Goal: Information Seeking & Learning: Learn about a topic

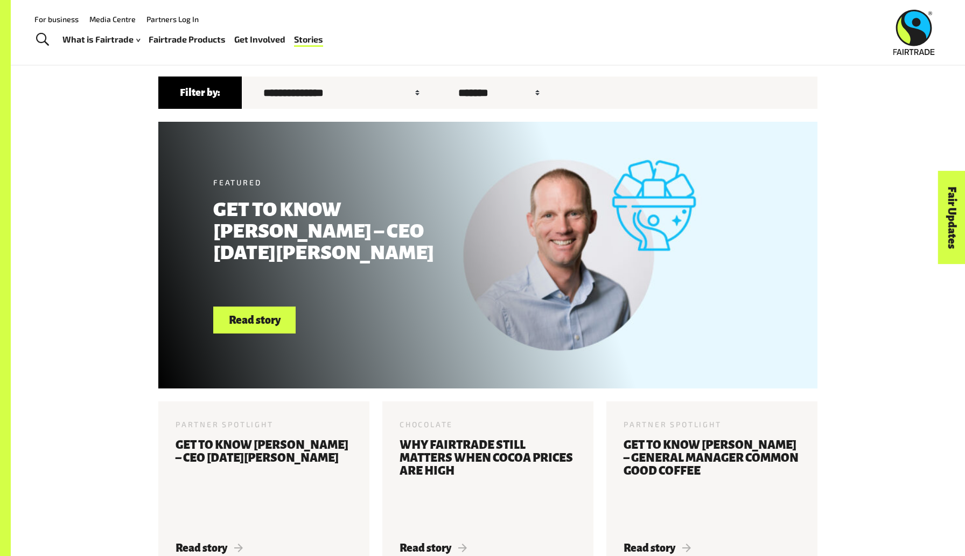
scroll to position [113, 0]
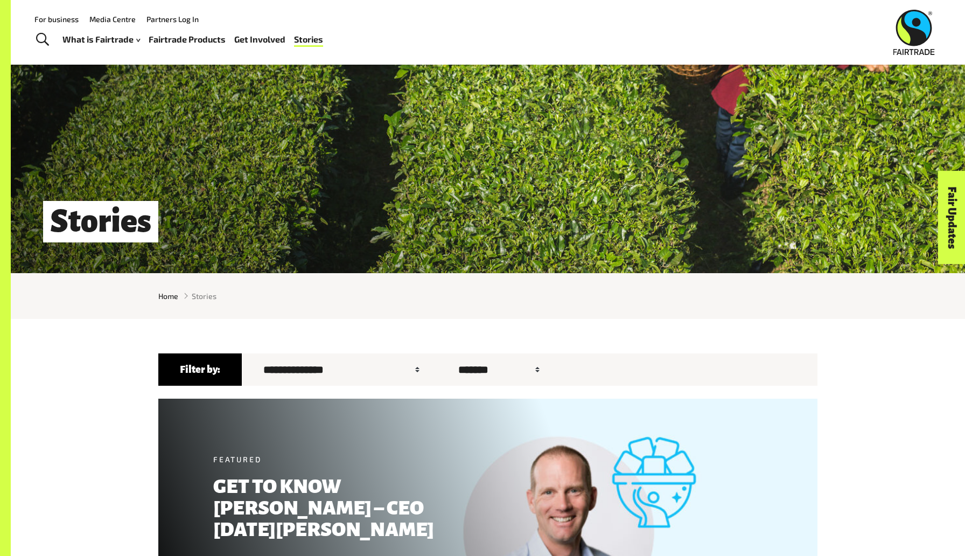
click at [322, 38] on img at bounding box center [913, 32] width 41 height 45
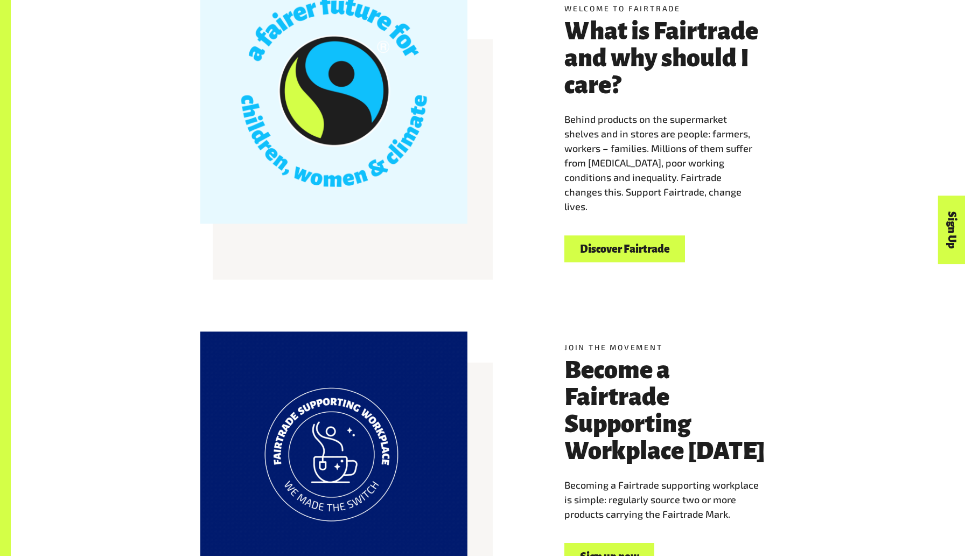
scroll to position [418, 0]
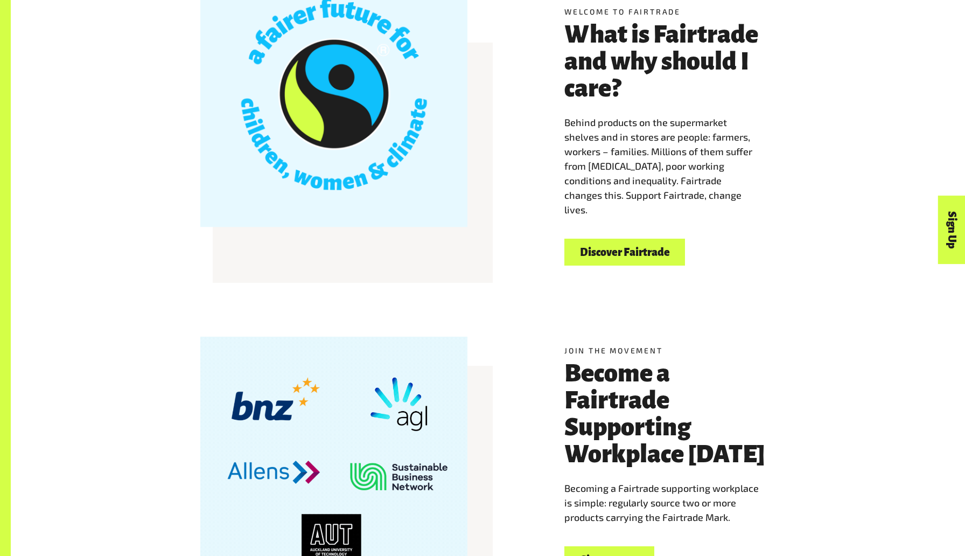
click at [645, 243] on link "Discover Fairtrade" at bounding box center [624, 251] width 121 height 27
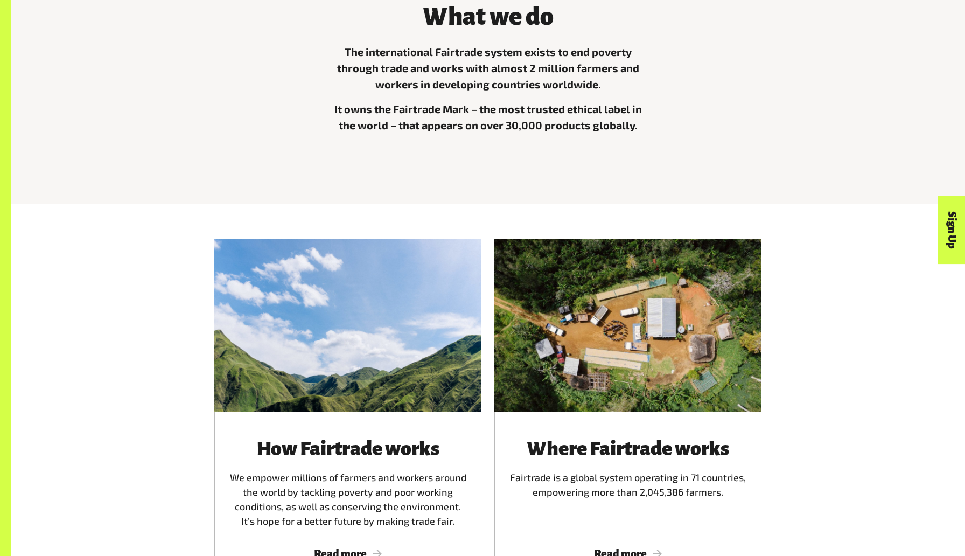
scroll to position [421, 0]
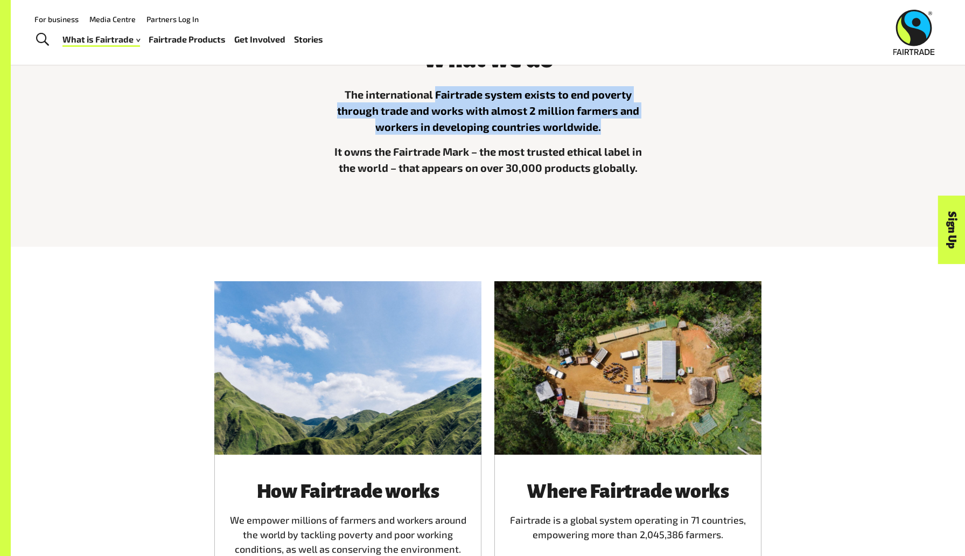
drag, startPoint x: 599, startPoint y: 133, endPoint x: 433, endPoint y: 99, distance: 168.8
click at [433, 101] on p "The international Fairtrade system exists to end poverty through trade and work…" at bounding box center [487, 110] width 323 height 48
click at [644, 110] on p "The international Fairtrade system exists to end poverty through trade and work…" at bounding box center [487, 110] width 323 height 48
drag, startPoint x: 596, startPoint y: 127, endPoint x: 334, endPoint y: 93, distance: 264.4
click at [334, 93] on p "The international Fairtrade system exists to end poverty through trade and work…" at bounding box center [487, 110] width 323 height 48
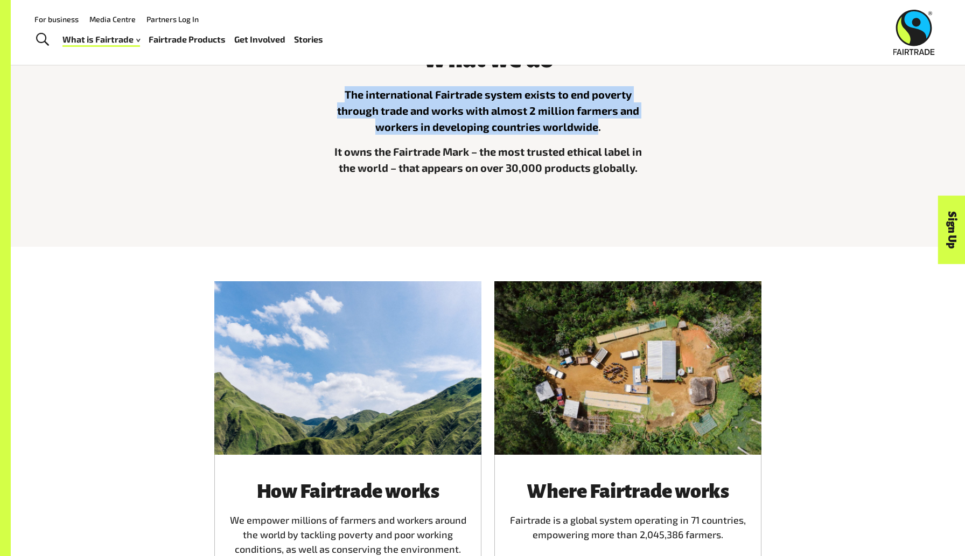
copy p "The international Fairtrade system exists to end poverty through trade and work…"
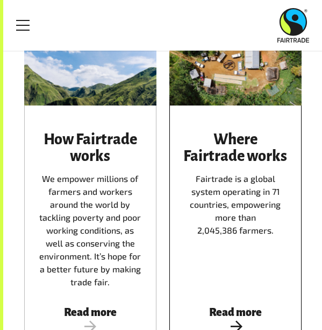
click at [267, 125] on div "Where Fairtrade works Fairtrade is a global system operating in 71 countries, e…" at bounding box center [236, 233] width 132 height 255
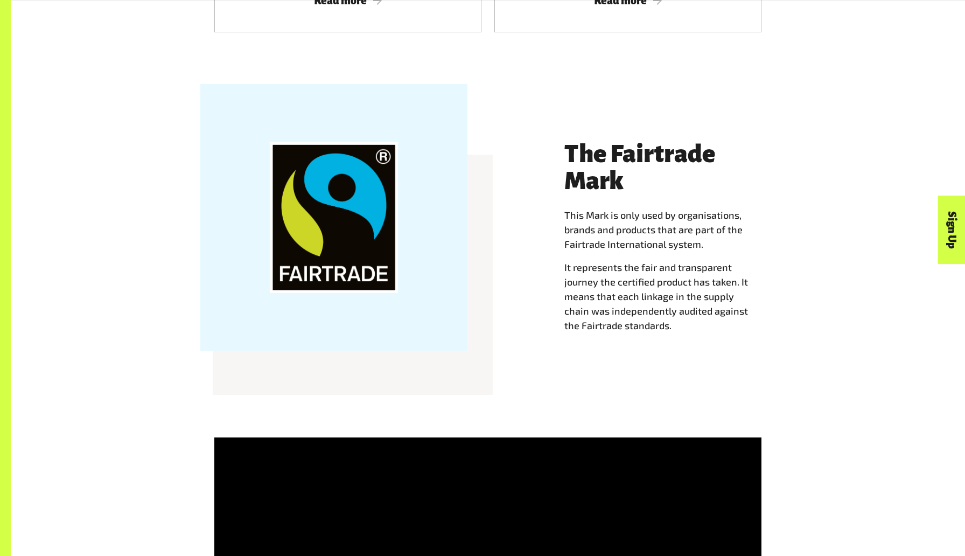
scroll to position [1017, 0]
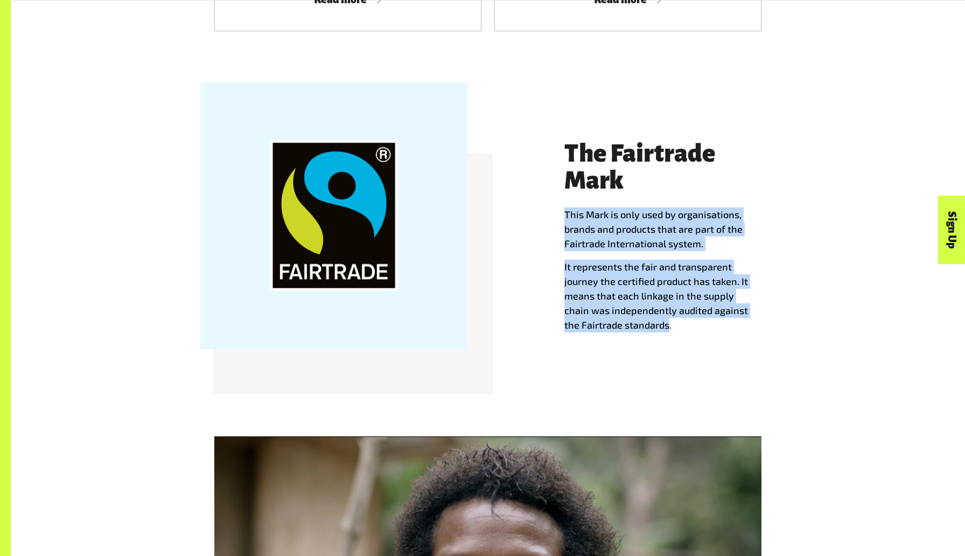
drag, startPoint x: 652, startPoint y: 324, endPoint x: 566, endPoint y: 216, distance: 137.9
click at [566, 216] on div "The Fairtrade Mark This Mark is only used by organisations, brands and products…" at bounding box center [669, 236] width 211 height 192
copy div "This Mark is only used by organisations, brands and products that are part of t…"
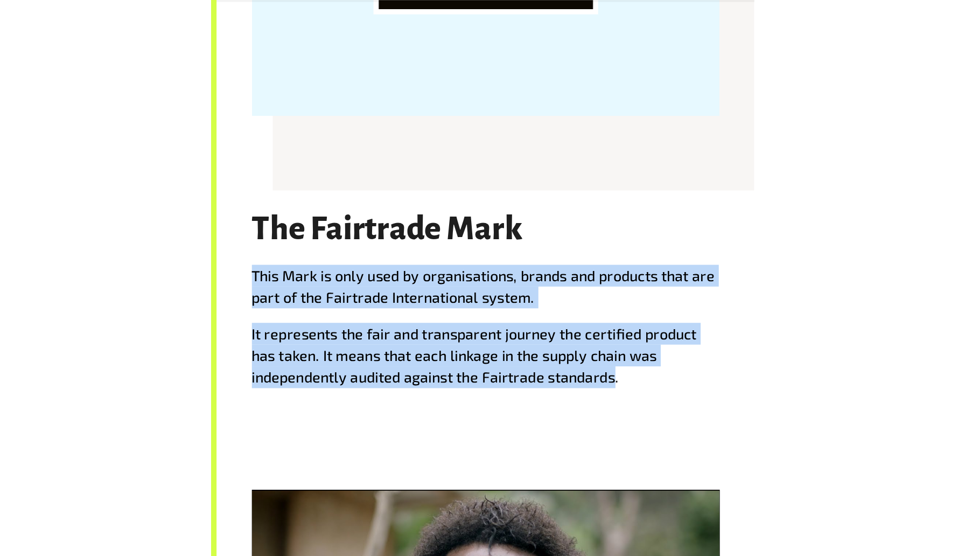
scroll to position [1025, 0]
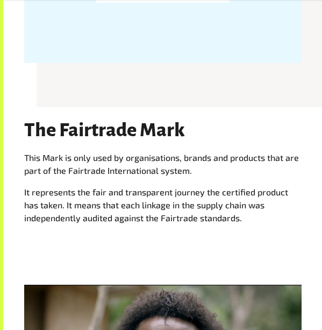
click at [262, 234] on div "The Fairtrade Mark This Mark is only used by organisations, brands and products…" at bounding box center [163, 181] width 291 height 122
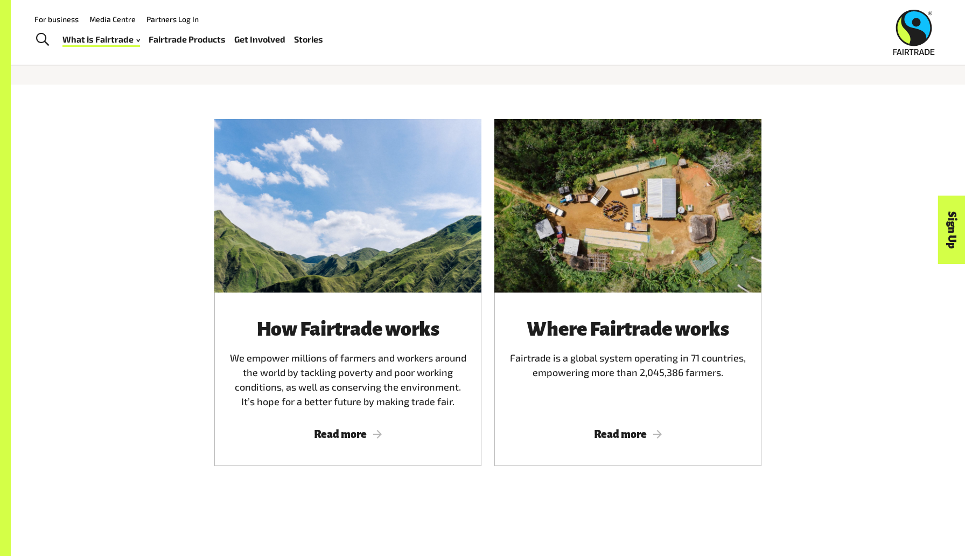
scroll to position [578, 0]
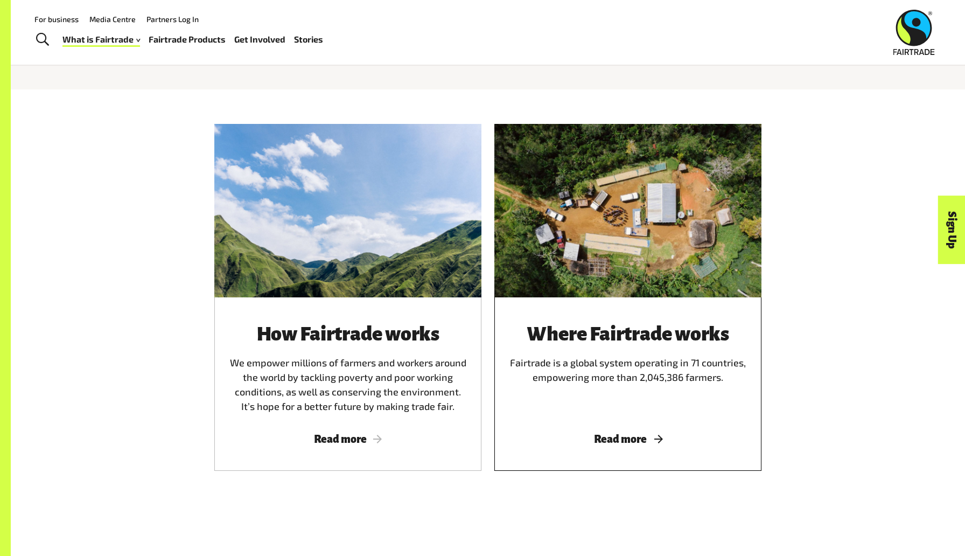
click at [656, 439] on span "Read more" at bounding box center [627, 439] width 241 height 12
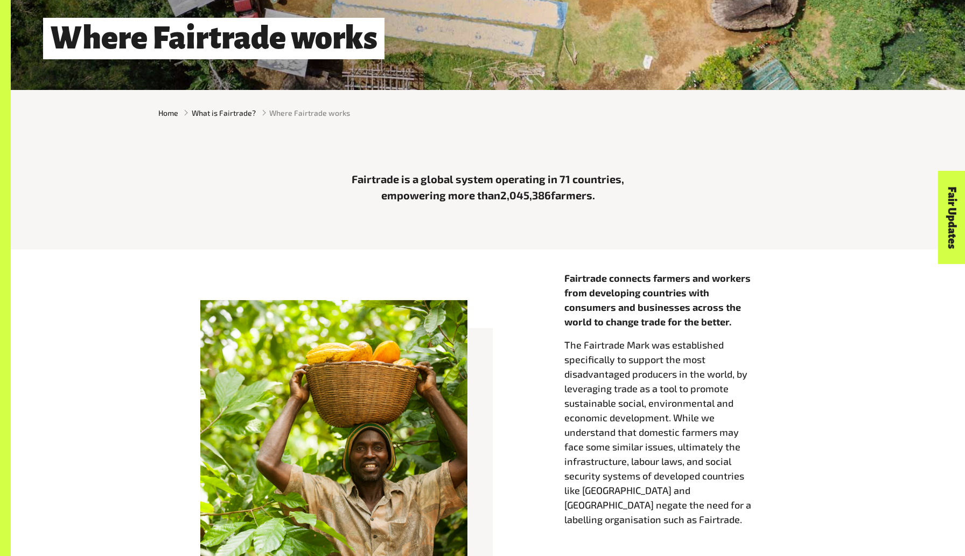
scroll to position [297, 0]
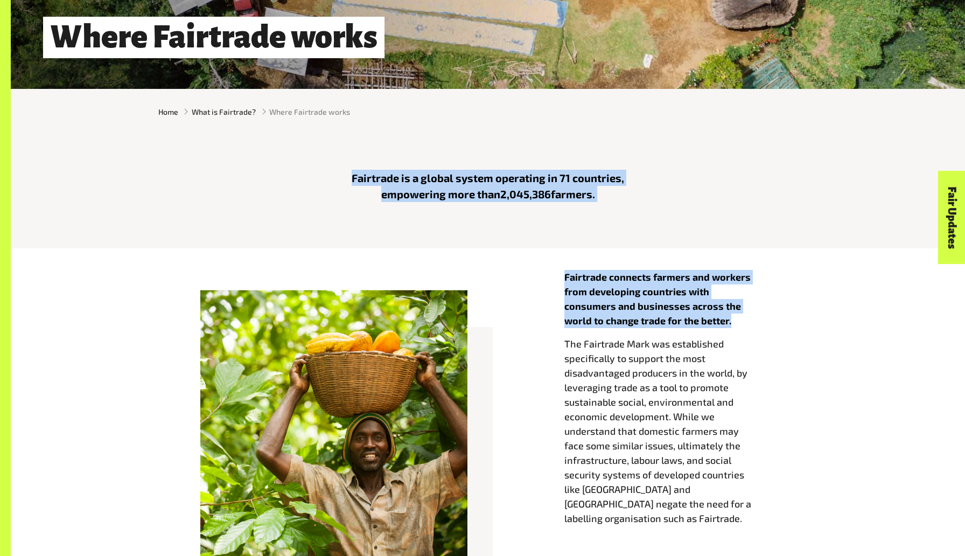
drag, startPoint x: 731, startPoint y: 321, endPoint x: 350, endPoint y: 172, distance: 408.8
copy main "Fairtrade is a global system operating in 71 countries, empowering more than 2,…"
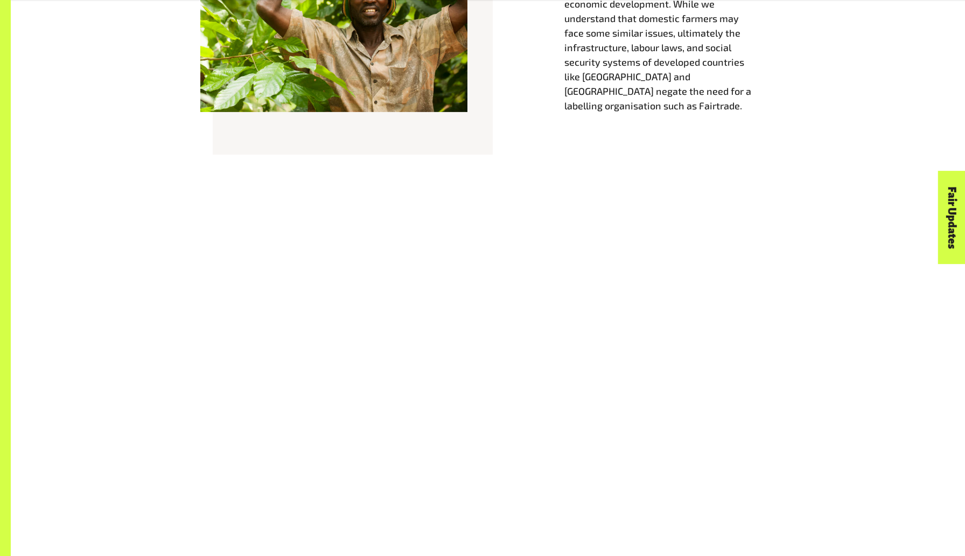
click at [378, 167] on div "Fairtrade connects farmers and workers from developing countries with consumers…" at bounding box center [488, 14] width 954 height 356
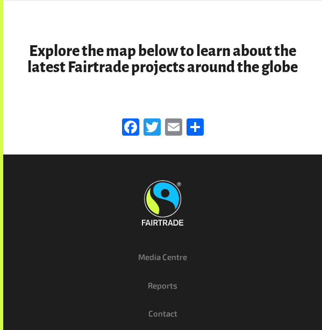
scroll to position [2432, 0]
